Goal: Transaction & Acquisition: Download file/media

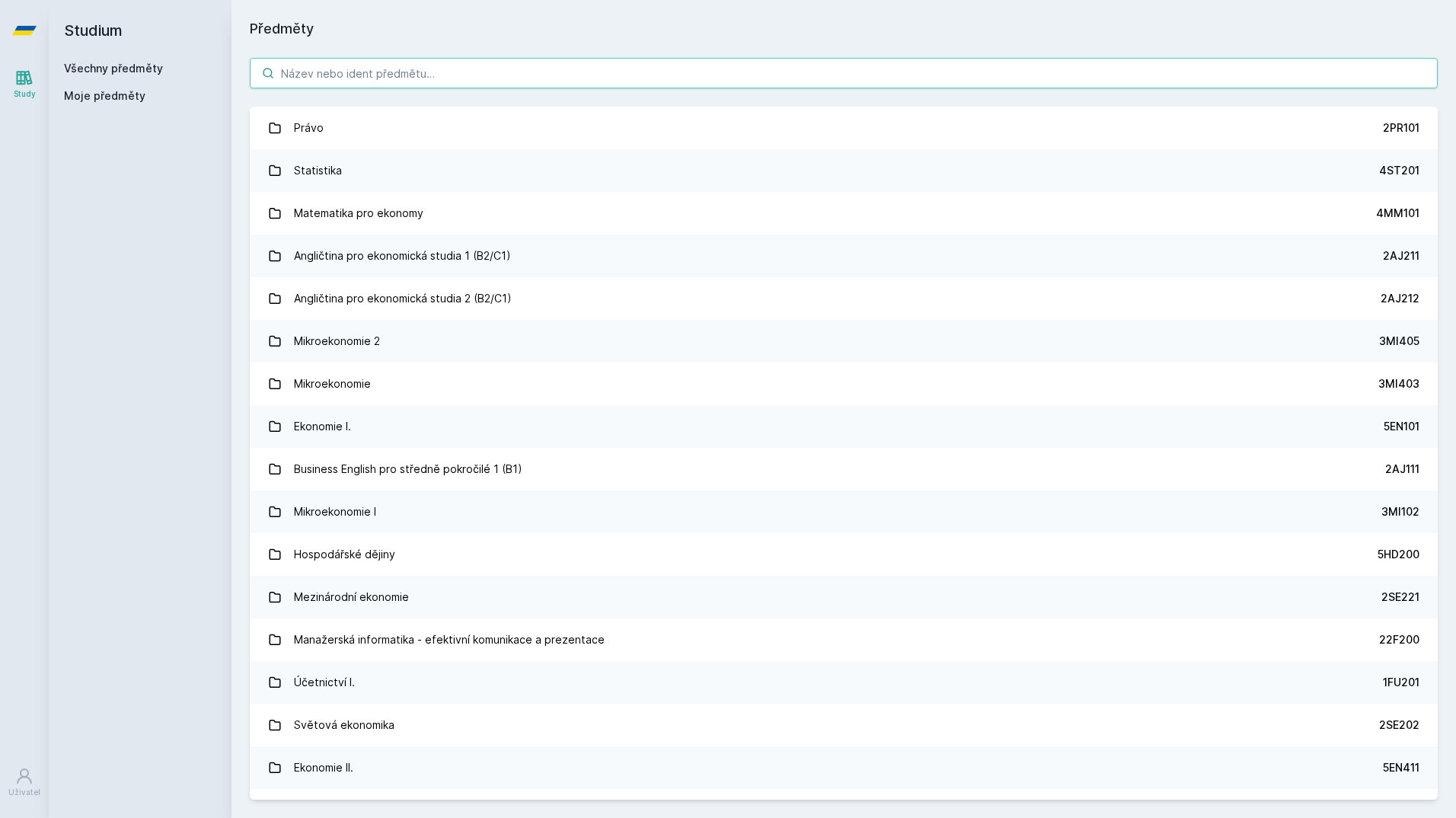
click at [424, 83] on input "search" at bounding box center [843, 73] width 1188 height 31
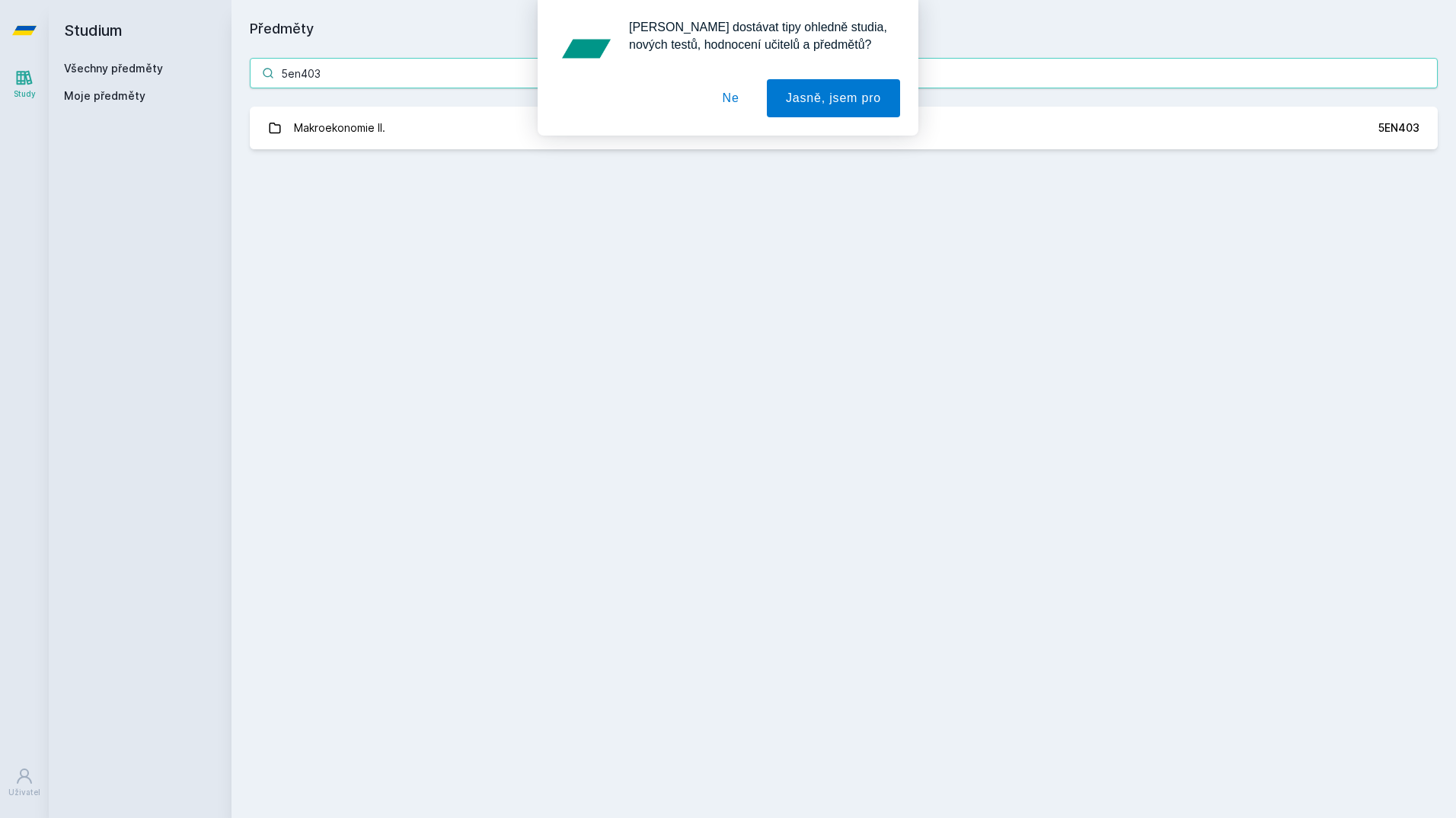
type input "5en403"
click at [418, 113] on div "[PERSON_NAME] dostávat tipy ohledně studia, nových testů, hodnocení učitelů a p…" at bounding box center [728, 68] width 1456 height 135
click at [419, 128] on div "[PERSON_NAME] dostávat tipy ohledně studia, nových testů, hodnocení učitelů a p…" at bounding box center [728, 68] width 1456 height 135
click at [379, 125] on div "[PERSON_NAME] dostávat tipy ohledně studia, nových testů, hodnocení učitelů a p…" at bounding box center [728, 68] width 1456 height 135
click at [726, 108] on button "Ne" at bounding box center [731, 98] width 55 height 38
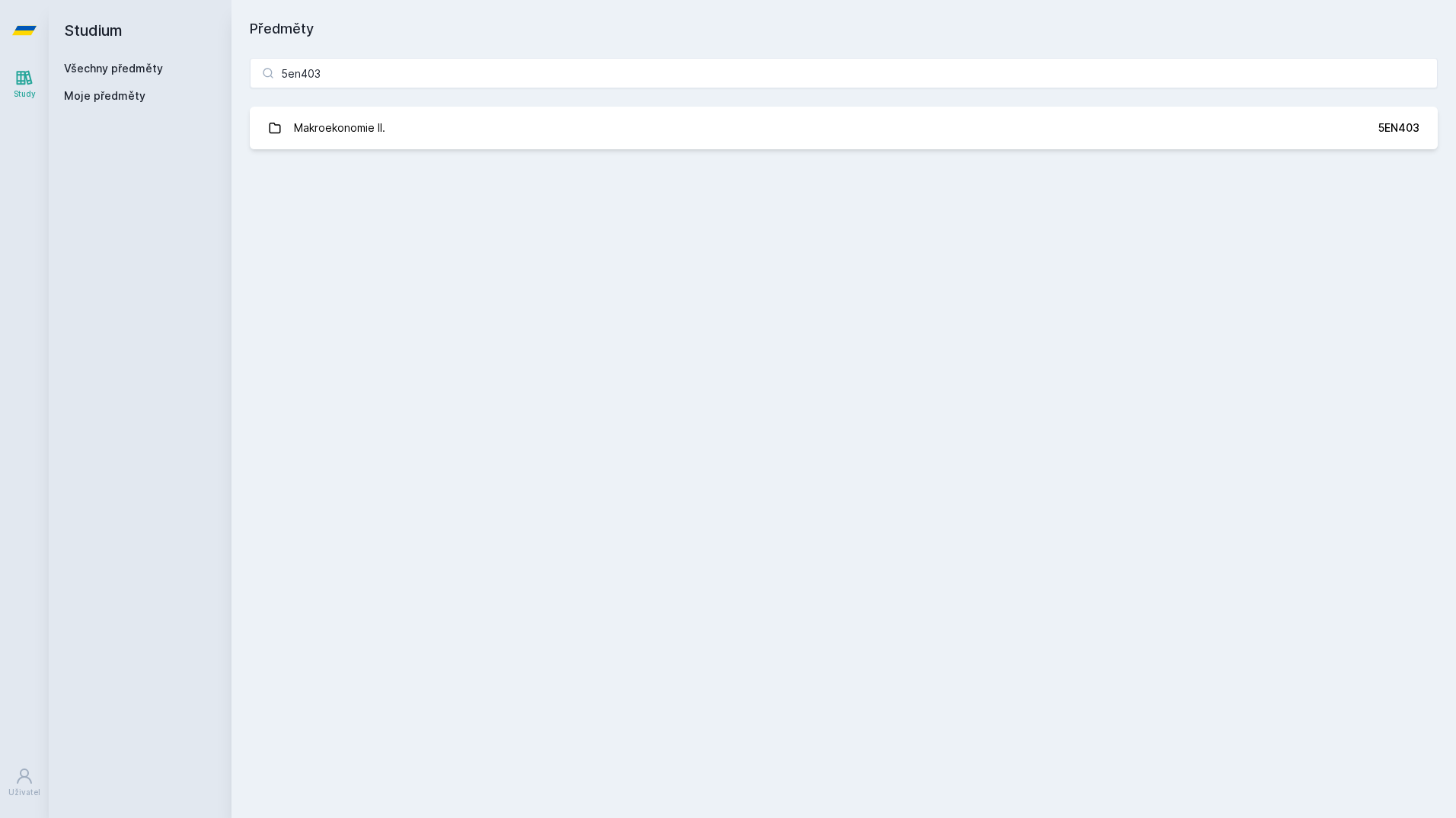
click at [463, 160] on div "5en403 Makroekonomie II. 5EN403 Jejda, něco se pokazilo." at bounding box center [843, 104] width 1225 height 128
click at [453, 150] on div "5en403 Makroekonomie II. 5EN403 Jejda, něco se pokazilo." at bounding box center [843, 104] width 1225 height 128
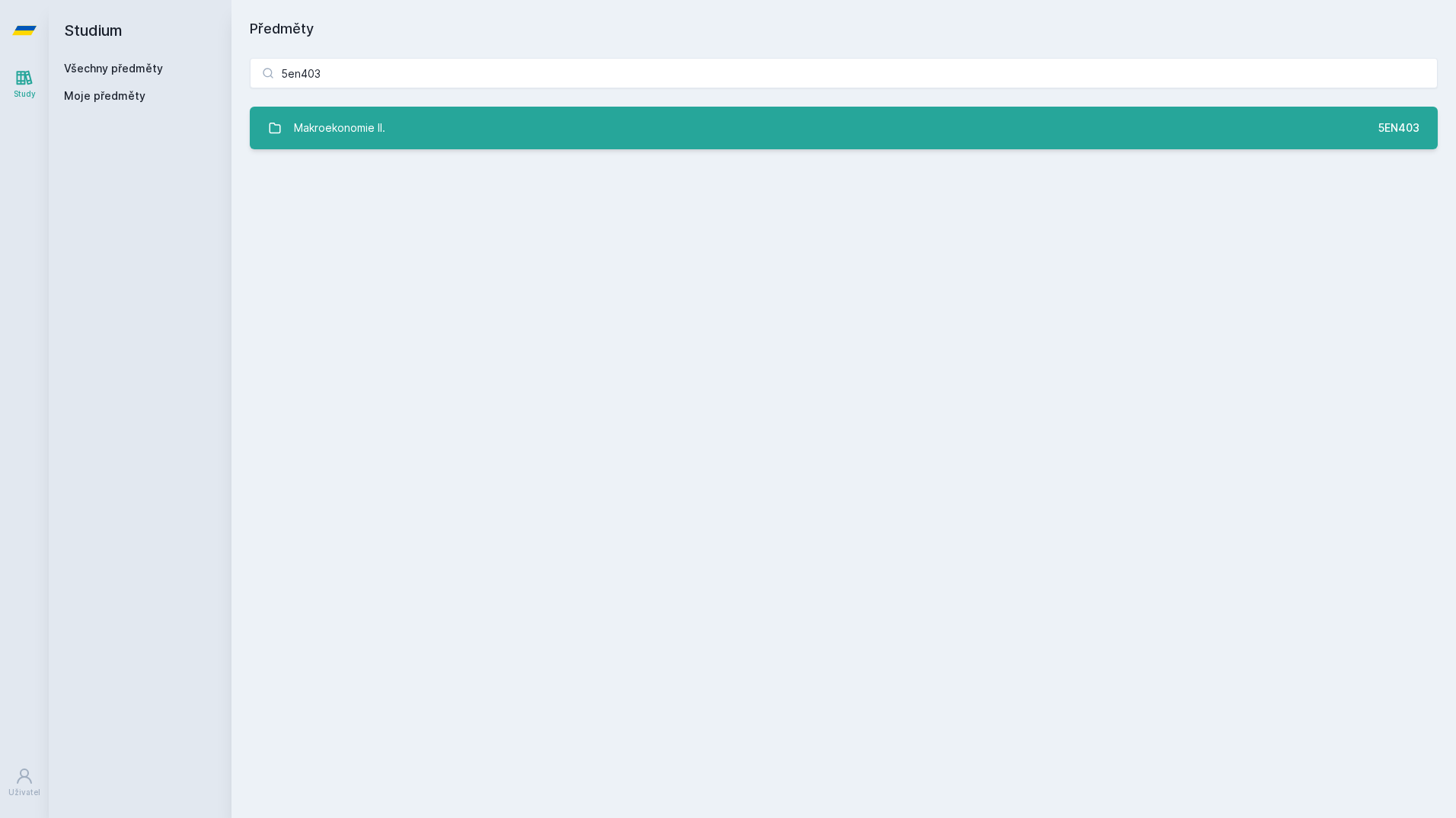
click at [450, 142] on link "Makroekonomie II. 5EN403" at bounding box center [843, 128] width 1188 height 43
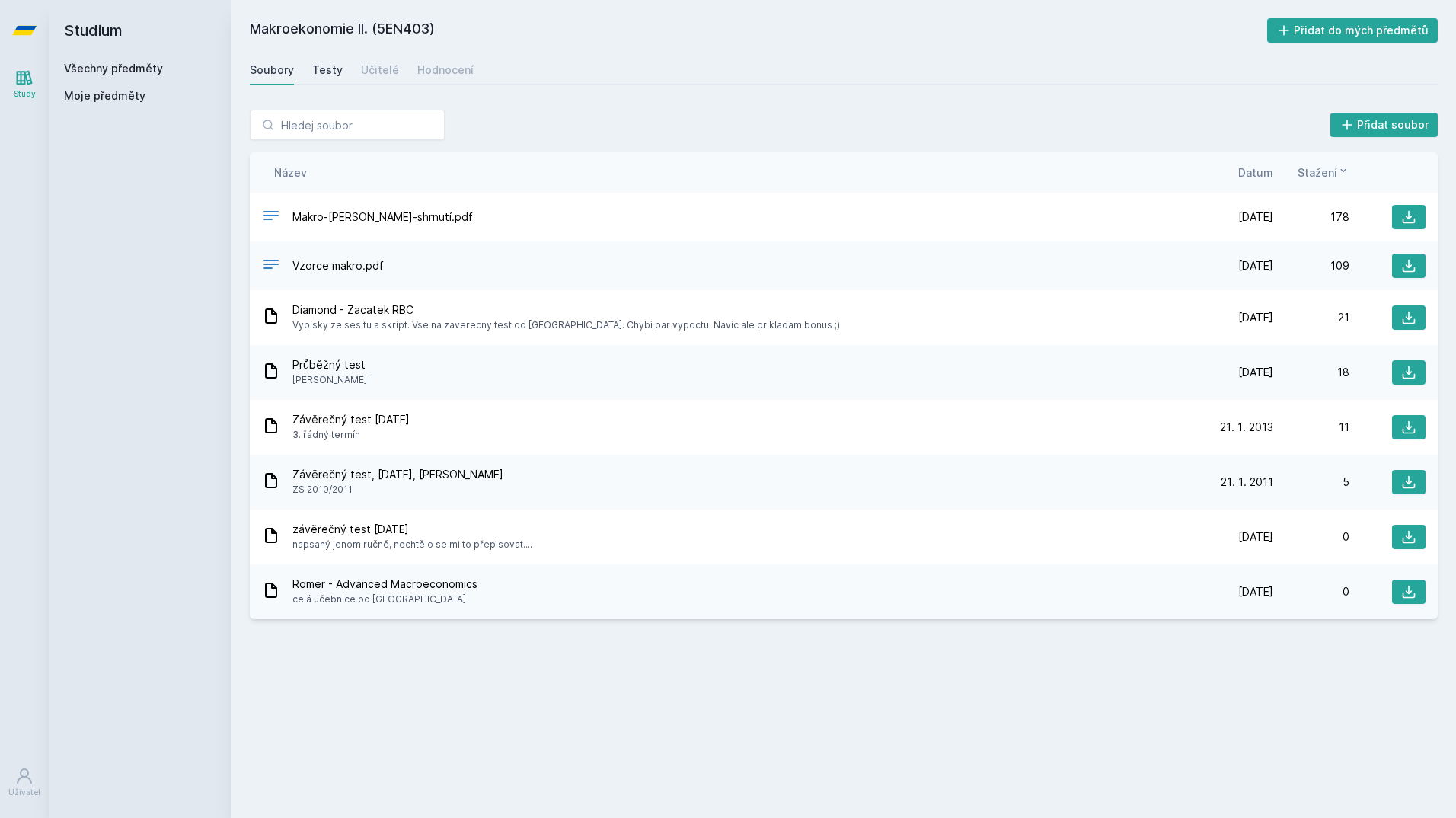
click at [329, 69] on div "Testy" at bounding box center [327, 69] width 31 height 15
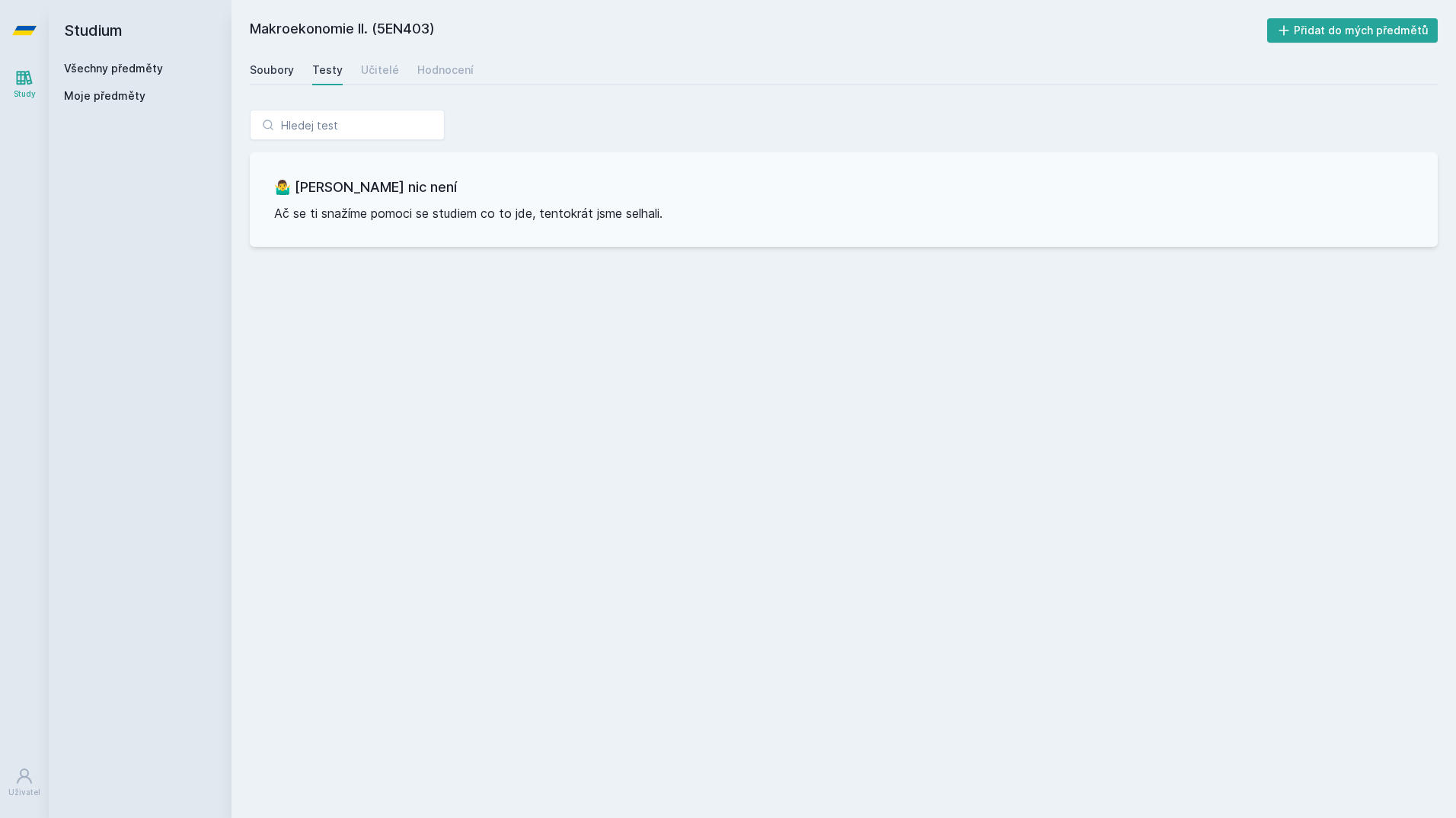
click at [266, 77] on div "Soubory" at bounding box center [272, 69] width 44 height 15
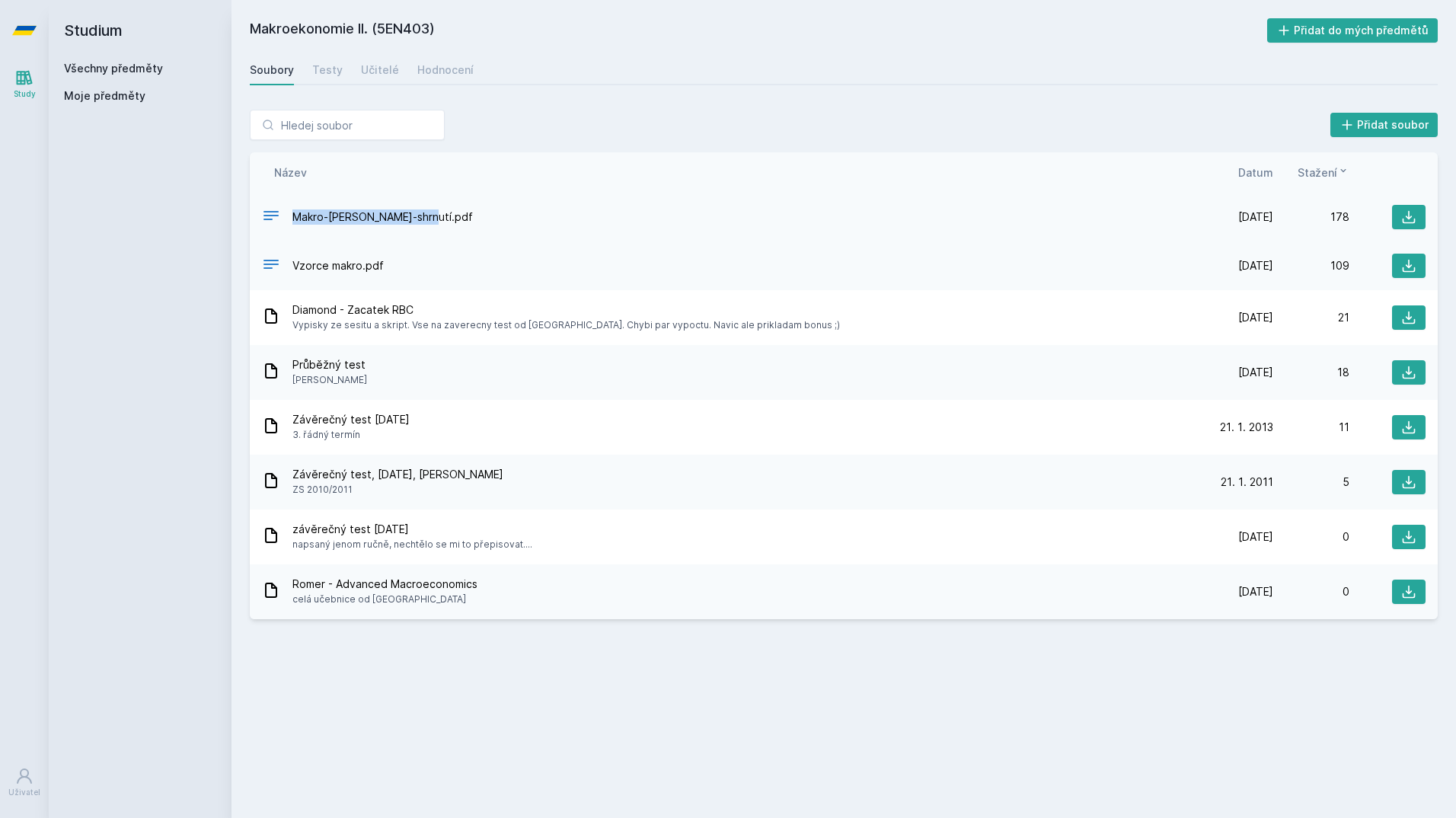
drag, startPoint x: 450, startPoint y: 223, endPoint x: 276, endPoint y: 214, distance: 174.2
click at [276, 214] on div "Makro-[PERSON_NAME]-shrnutí.pdf" at bounding box center [730, 217] width 935 height 22
drag, startPoint x: 276, startPoint y: 214, endPoint x: 627, endPoint y: 221, distance: 351.1
click at [627, 221] on div "Makro-[PERSON_NAME]-shrnutí.pdf" at bounding box center [730, 217] width 935 height 22
click at [1398, 227] on button at bounding box center [1409, 217] width 33 height 25
